Goal: Information Seeking & Learning: Learn about a topic

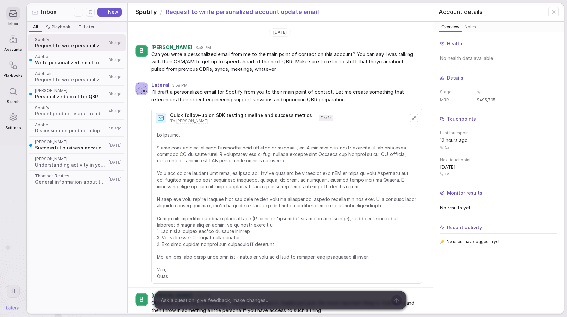
scroll to position [184, 0]
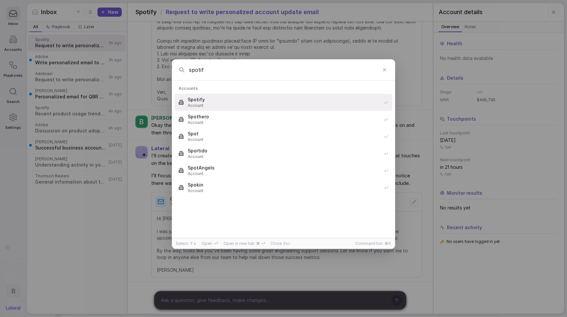
type input "spotify"
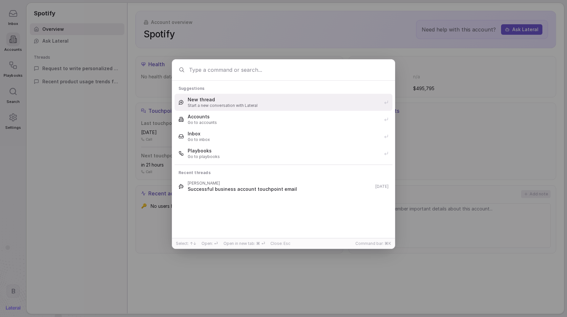
click at [240, 109] on div "New thread Start a new conversation with Lateral" at bounding box center [284, 102] width 218 height 17
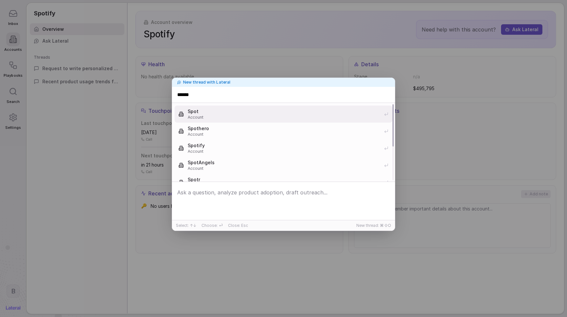
type input "*******"
type input "*****"
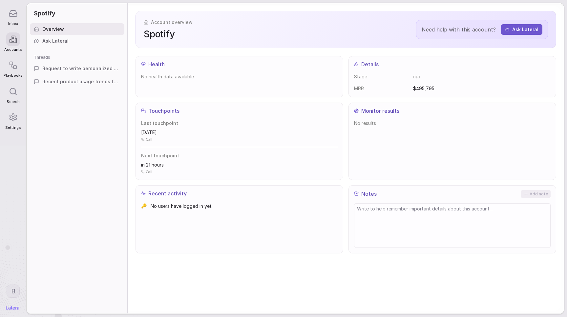
click at [348, 73] on div "New threads with Lateral 2 Spotify Adobe New line: ⇧⏎ Send: ⏎ Send (in backgrou…" at bounding box center [283, 158] width 567 height 317
click at [17, 15] on icon at bounding box center [13, 13] width 9 height 9
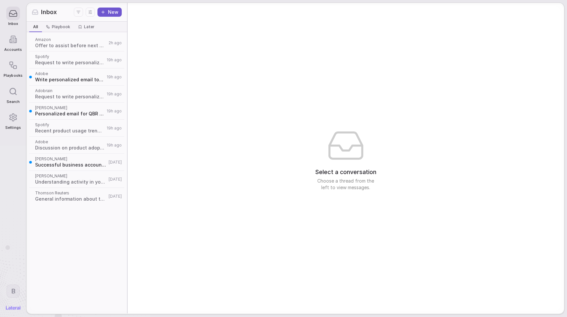
click at [77, 74] on span "Adobe" at bounding box center [70, 73] width 70 height 5
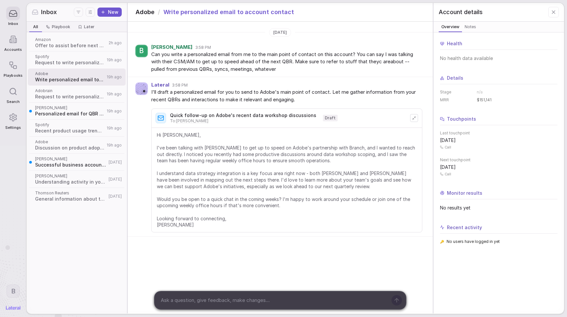
click at [210, 153] on span "Hi [PERSON_NAME], I've been talking with [PERSON_NAME] to get up to speed on Ad…" at bounding box center [287, 180] width 260 height 96
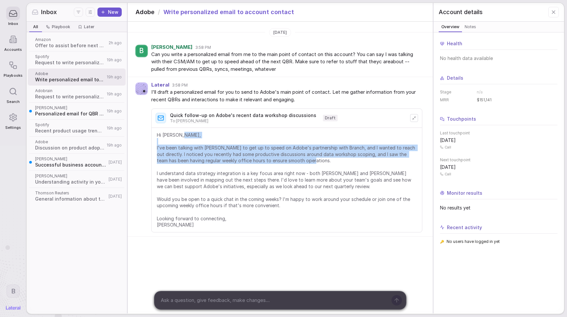
click at [210, 153] on span "Hi [PERSON_NAME], I've been talking with [PERSON_NAME] to get up to speed on Ad…" at bounding box center [287, 180] width 260 height 96
click at [9, 120] on icon at bounding box center [13, 117] width 9 height 9
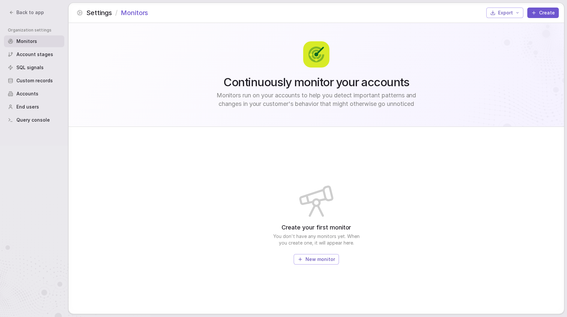
click at [31, 79] on span "Custom records" at bounding box center [34, 80] width 36 height 7
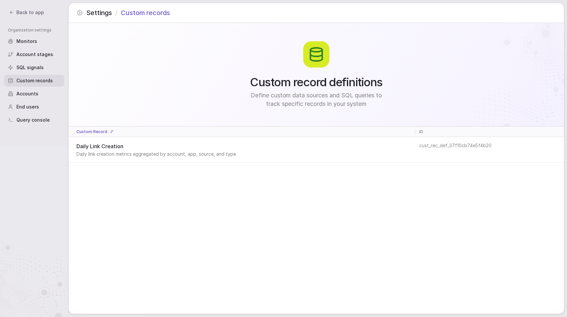
click at [169, 140] on td "Daily Link Creation Daily link creation metrics aggregated by account, app, sou…" at bounding box center [242, 150] width 347 height 26
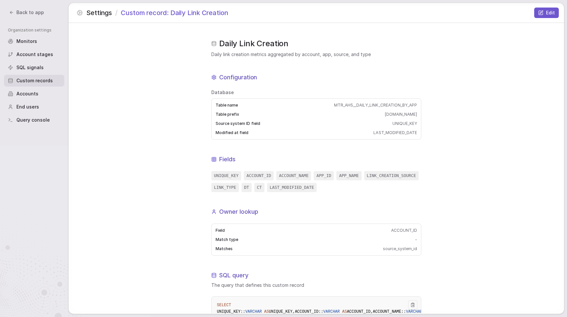
click at [259, 52] on span "Daily link creation metrics aggregated by account, app, source, and type" at bounding box center [316, 54] width 210 height 7
